Goal: Transaction & Acquisition: Purchase product/service

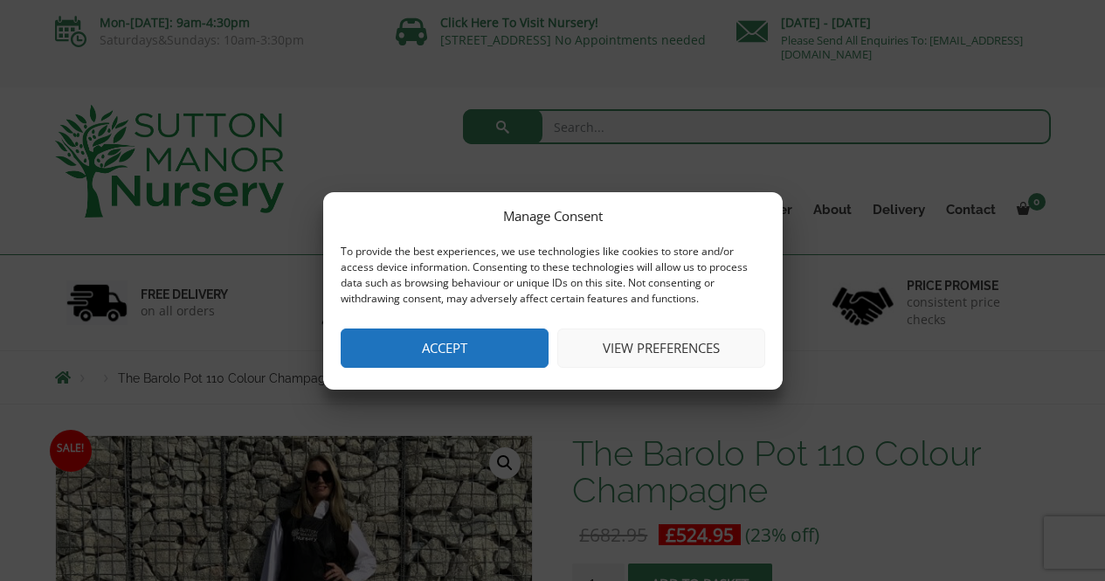
click at [470, 349] on button "Accept" at bounding box center [445, 347] width 208 height 39
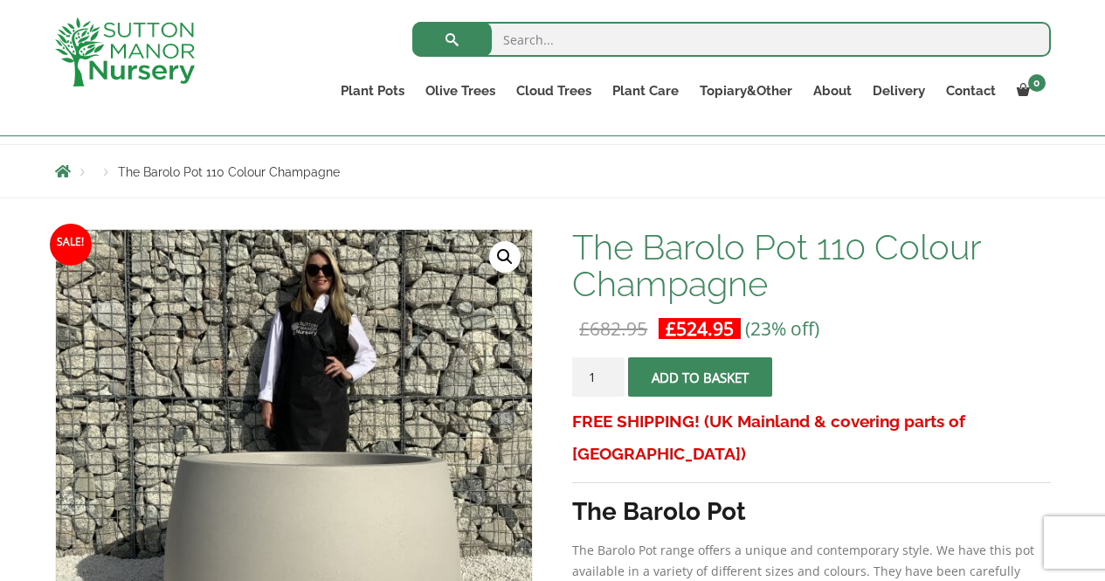
scroll to position [173, 0]
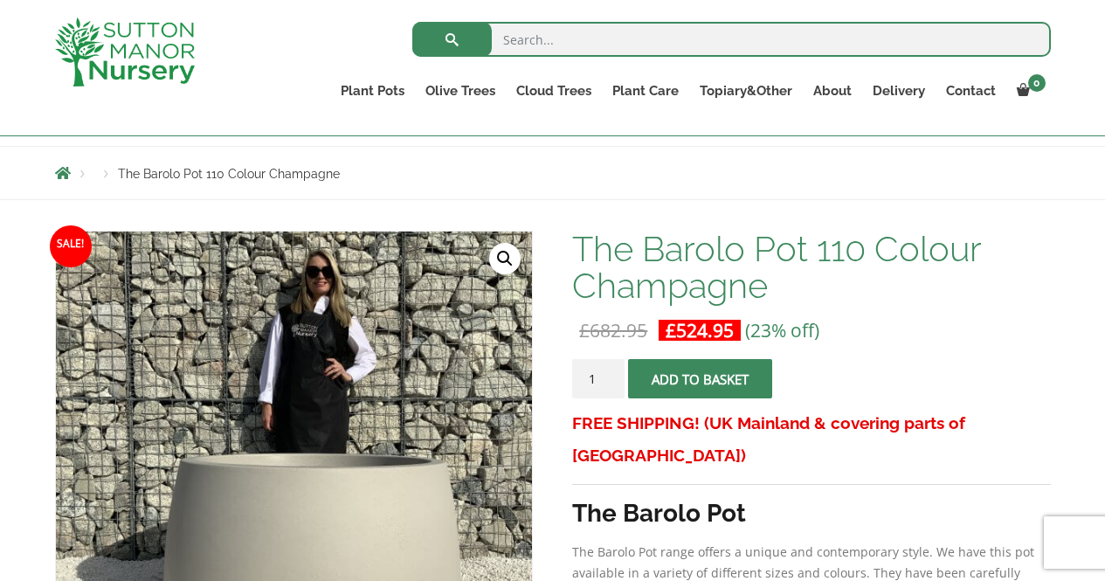
click at [689, 247] on h1 "The Barolo Pot 110 Colour Champagne" at bounding box center [811, 267] width 478 height 73
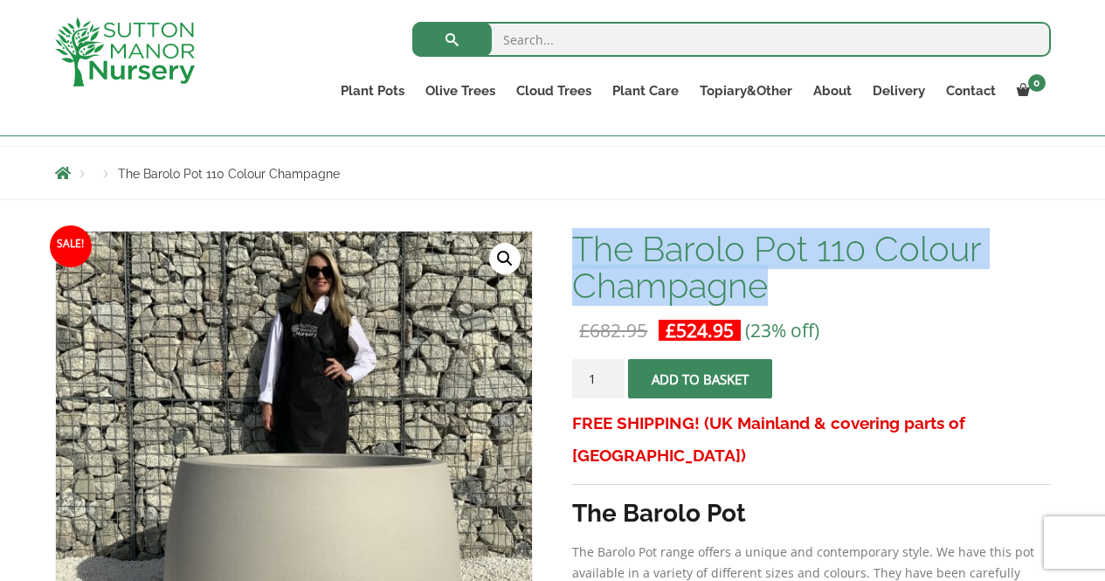
click at [689, 247] on h1 "The Barolo Pot 110 Colour Champagne" at bounding box center [811, 267] width 478 height 73
copy h1 "The Barolo Pot 110 Colour Champagne"
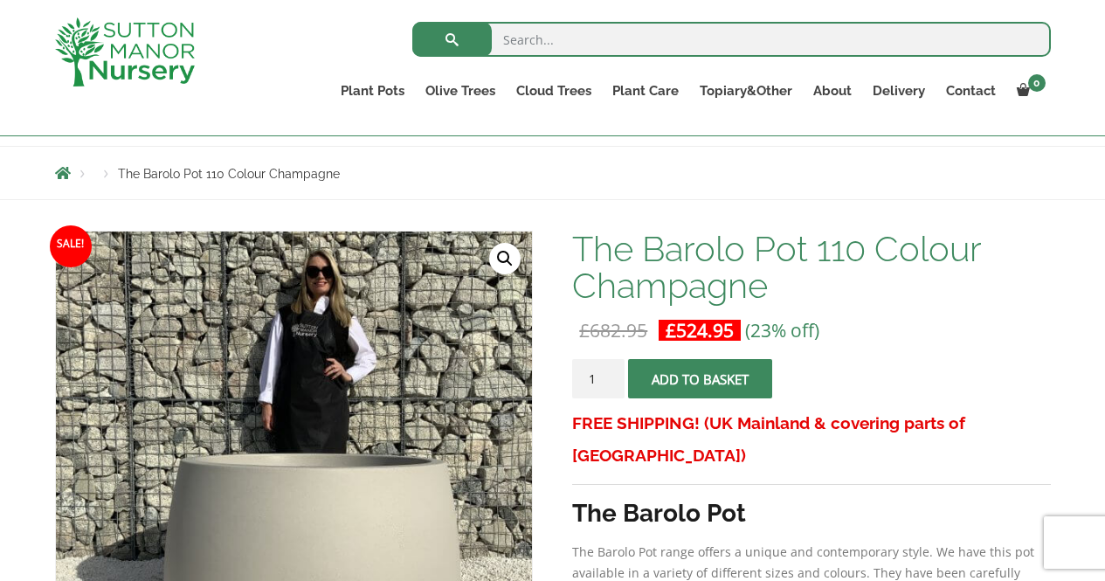
click at [578, 47] on input "search" at bounding box center [731, 39] width 638 height 35
paste input "The Barolo Pot 110 Colour Champagne"
type input "The Barolo Pot 110 Colour Champagne"
click at [412, 22] on button "submit" at bounding box center [451, 39] width 79 height 35
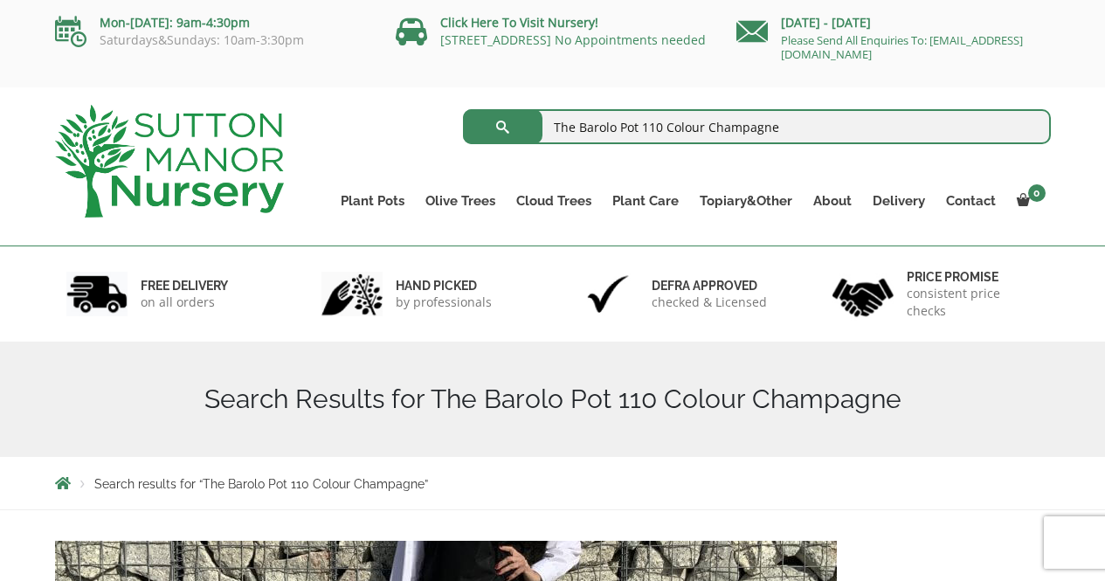
drag, startPoint x: 643, startPoint y: 128, endPoint x: 966, endPoint y: 87, distance: 325.7
click at [966, 87] on div "The Barolo Pot 110 Colour Champagne Search for: Plant Pots Resin Bonded Pots Th…" at bounding box center [680, 166] width 767 height 158
type input "The Barolo Pot"
click at [463, 109] on button "submit" at bounding box center [502, 126] width 79 height 35
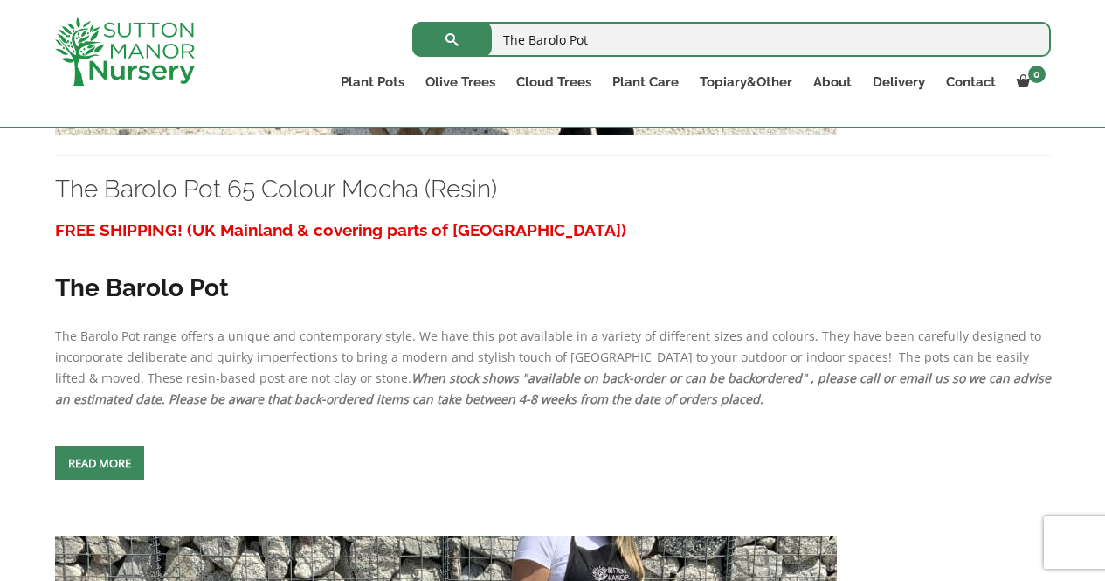
scroll to position [3040, 0]
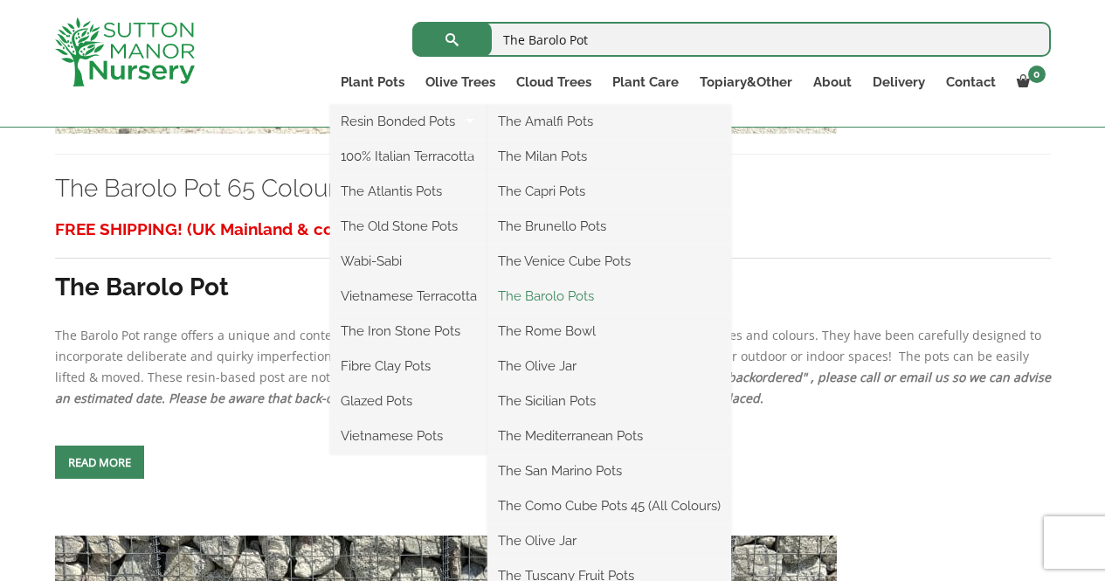
click at [566, 293] on link "The Barolo Pots" at bounding box center [609, 296] width 244 height 26
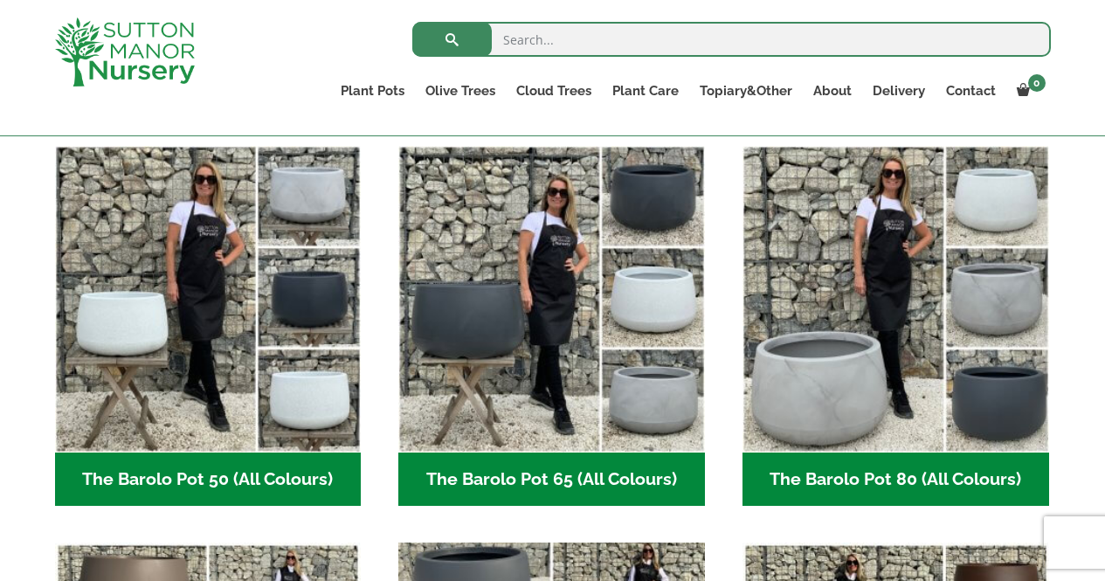
scroll to position [448, 0]
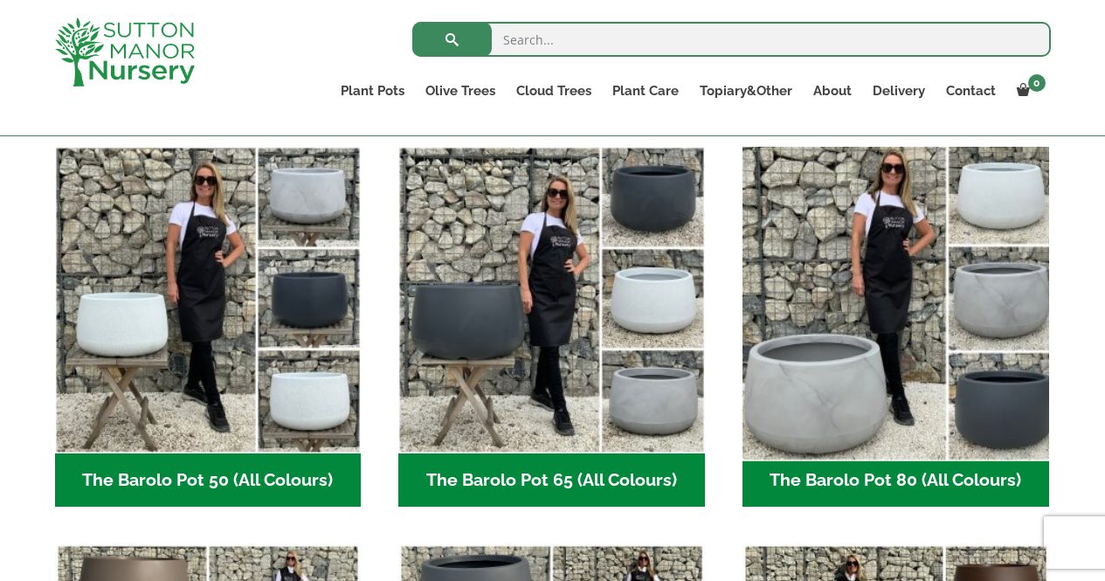
click at [839, 267] on img "Visit product category The Barolo Pot 80 (All Colours)" at bounding box center [894, 299] width 321 height 321
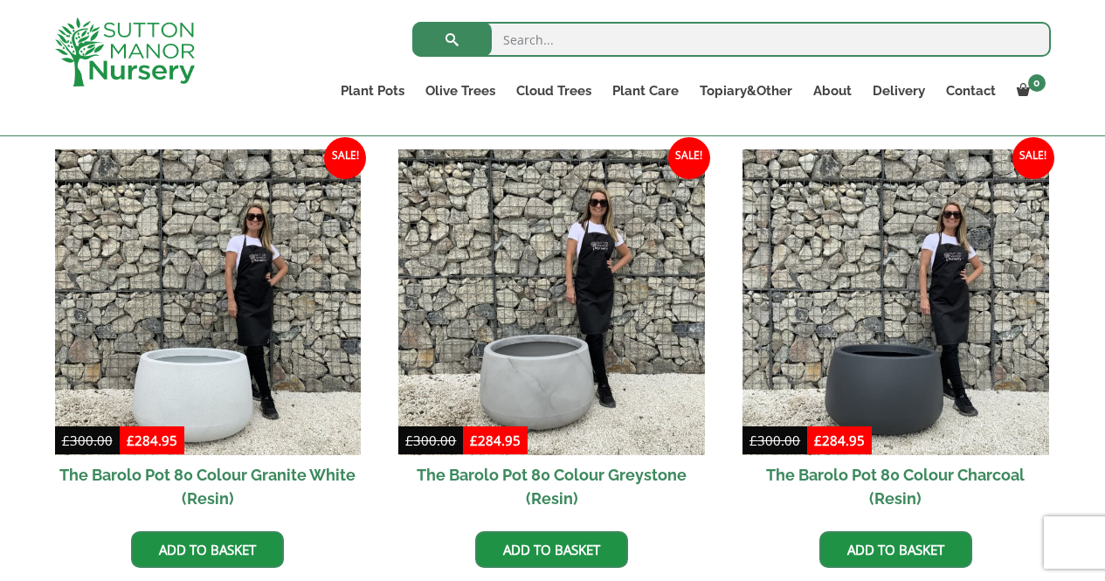
scroll to position [890, 0]
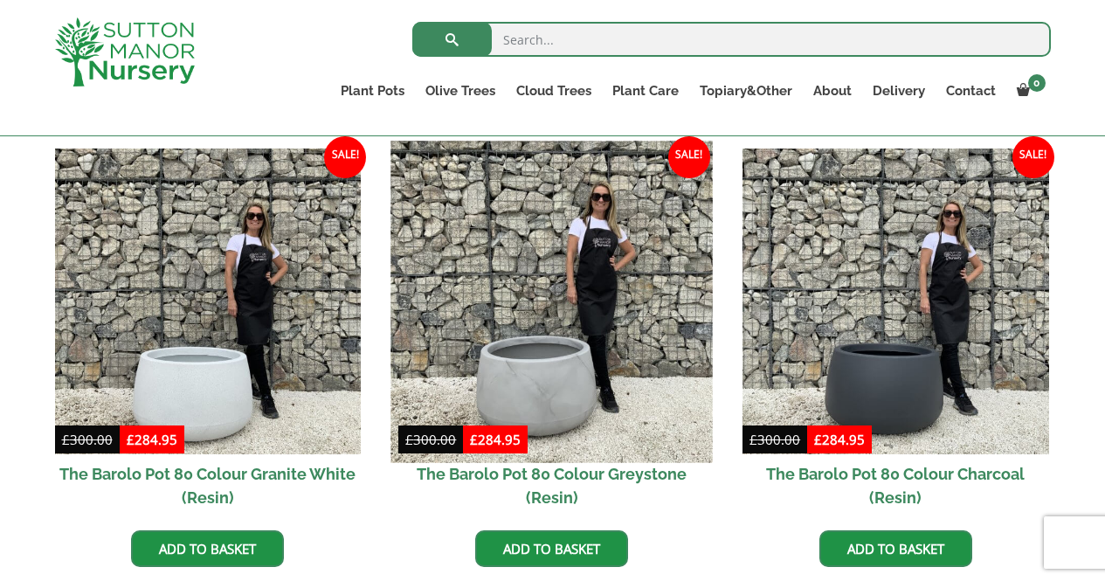
click at [617, 351] on img at bounding box center [551, 301] width 321 height 321
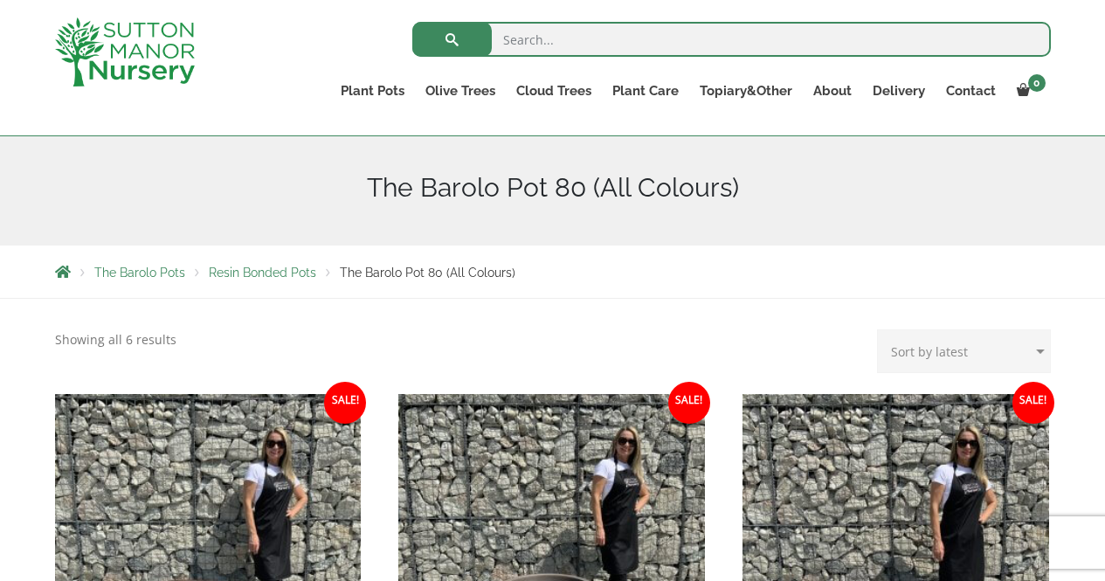
scroll to position [189, 0]
